Goal: Browse casually

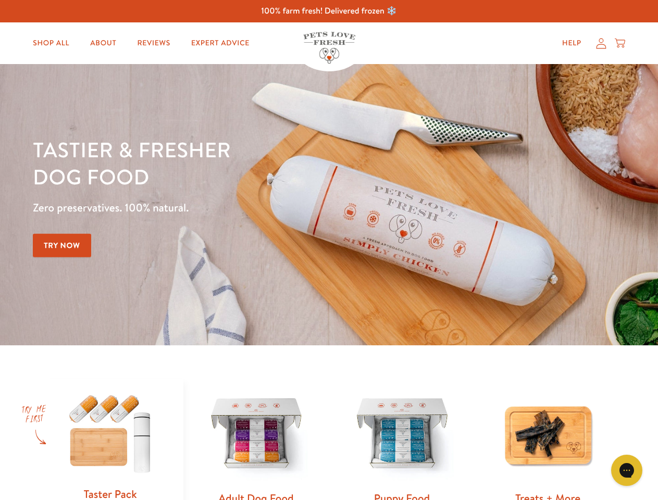
click at [329, 250] on div "Tastier & fresher dog food Zero preservatives. 100% natural. Try Now" at bounding box center [230, 205] width 395 height 138
click at [627, 471] on icon "Gorgias live chat" at bounding box center [627, 470] width 10 height 10
